Goal: Navigation & Orientation: Find specific page/section

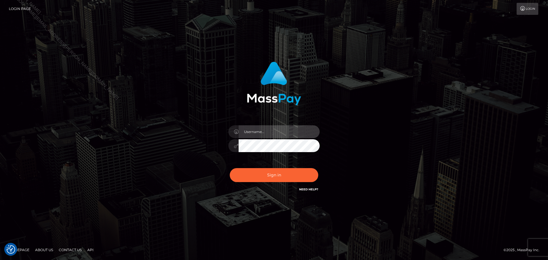
type input "[PERSON_NAME].B2Sprin"
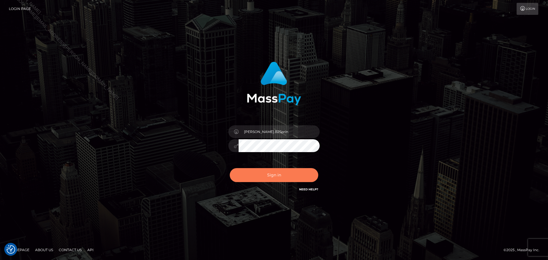
click at [285, 169] on button "Sign in" at bounding box center [274, 175] width 88 height 14
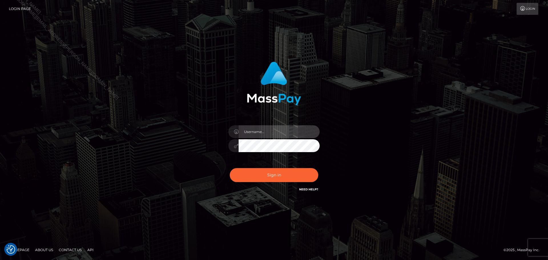
type input "[PERSON_NAME].B2Sprin"
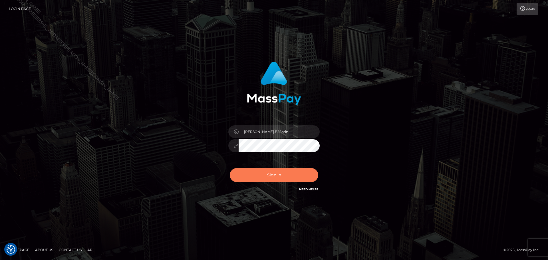
click at [285, 169] on button "Sign in" at bounding box center [274, 175] width 88 height 14
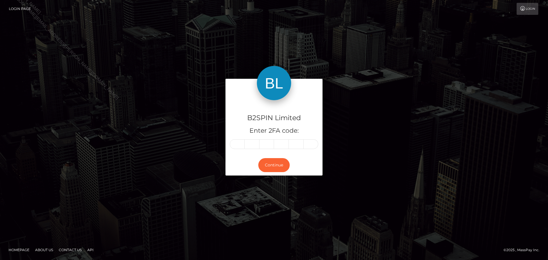
click at [240, 146] on input "text" at bounding box center [237, 144] width 15 height 10
type input "8"
type input "0"
type input "7"
type input "0"
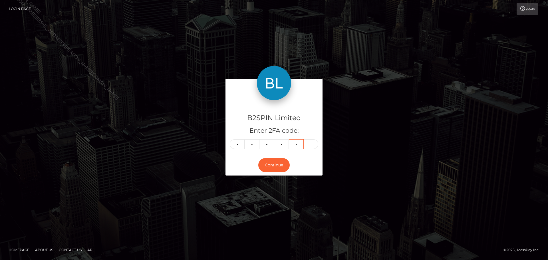
type input "2"
type input "3"
click at [265, 162] on button "Continue" at bounding box center [273, 165] width 31 height 14
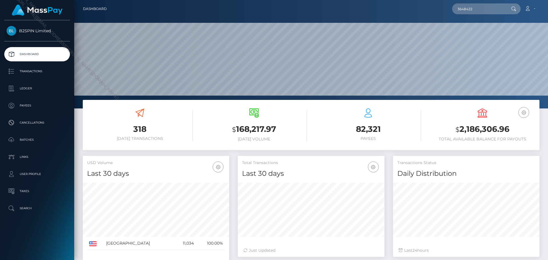
scroll to position [101, 147]
click at [489, 11] on input "3648422" at bounding box center [479, 8] width 54 height 11
click at [426, 3] on div "3648422 Loading... Loading... Account Edit Profile Logout" at bounding box center [325, 9] width 428 height 12
click at [469, 4] on input "3648422" at bounding box center [479, 8] width 54 height 11
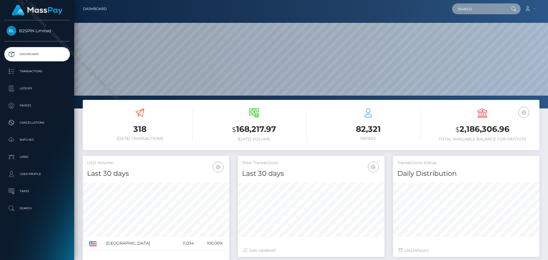
paste input "2132040659"
click at [477, 9] on input "2132040659" at bounding box center [479, 8] width 54 height 11
click at [479, 9] on input "2132040659" at bounding box center [479, 8] width 54 height 11
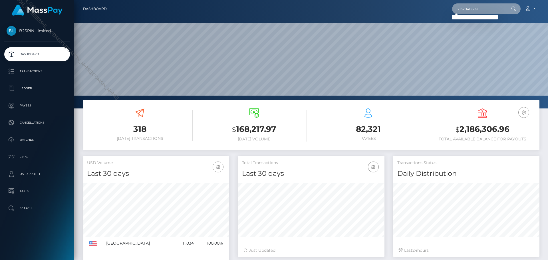
click at [479, 9] on input "2132040659" at bounding box center [479, 8] width 54 height 11
paste input "3648422"
type input "2132040659"
click at [477, 7] on input "2132040659" at bounding box center [479, 8] width 54 height 11
